Goal: Navigation & Orientation: Find specific page/section

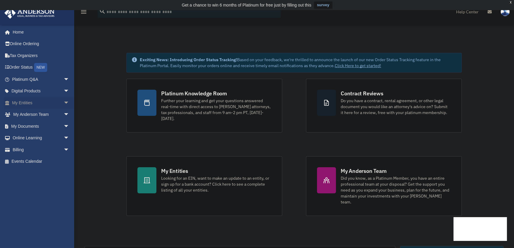
click at [64, 101] on span "arrow_drop_down" at bounding box center [69, 103] width 12 height 12
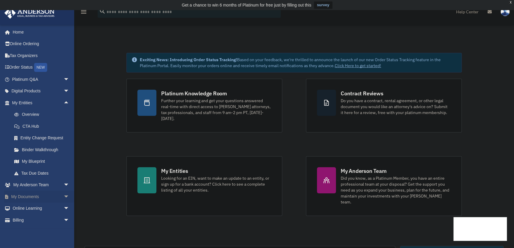
click at [63, 195] on span "arrow_drop_down" at bounding box center [69, 196] width 12 height 12
click at [29, 206] on link "Box" at bounding box center [43, 208] width 70 height 12
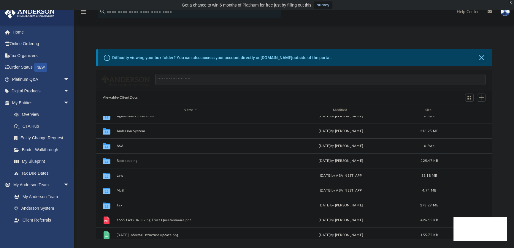
scroll to position [27, 0]
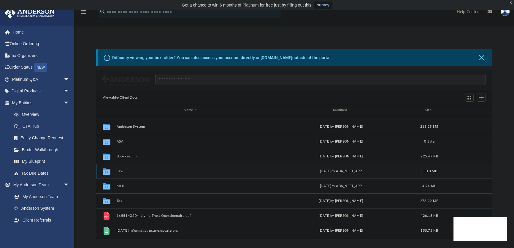
click at [153, 173] on div "Collaborated Folder Law [DATE] by ABA_NEST_APP 33.18 MB" at bounding box center [294, 170] width 396 height 15
click at [133, 170] on button "Law" at bounding box center [191, 171] width 148 height 4
click at [166, 167] on div "Collaborated Folder Centillion Group 1, LLC [DATE] by ABA_NEST_APP 1.6 MB" at bounding box center [294, 170] width 396 height 15
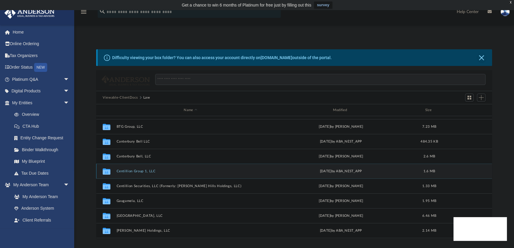
click at [131, 169] on button "Centillion Group 1, LLC" at bounding box center [191, 171] width 148 height 4
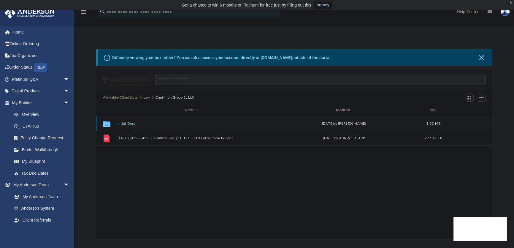
click at [129, 122] on button "Initial Docs" at bounding box center [192, 124] width 150 height 4
